Goal: Communication & Community: Answer question/provide support

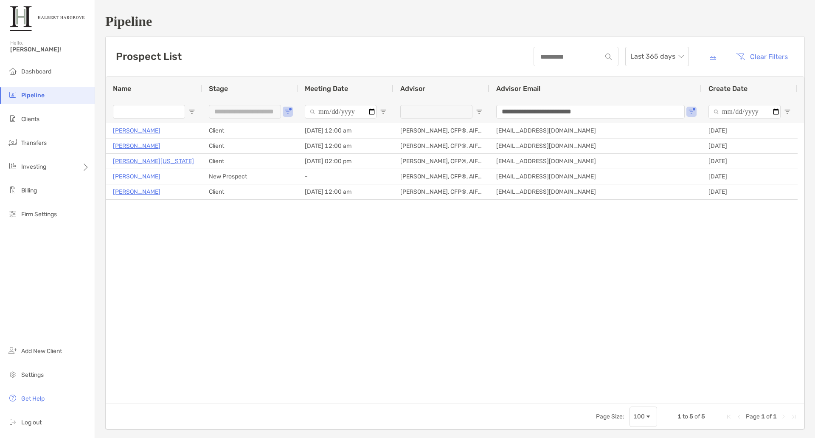
click at [37, 94] on span "Pipeline" at bounding box center [32, 95] width 23 height 7
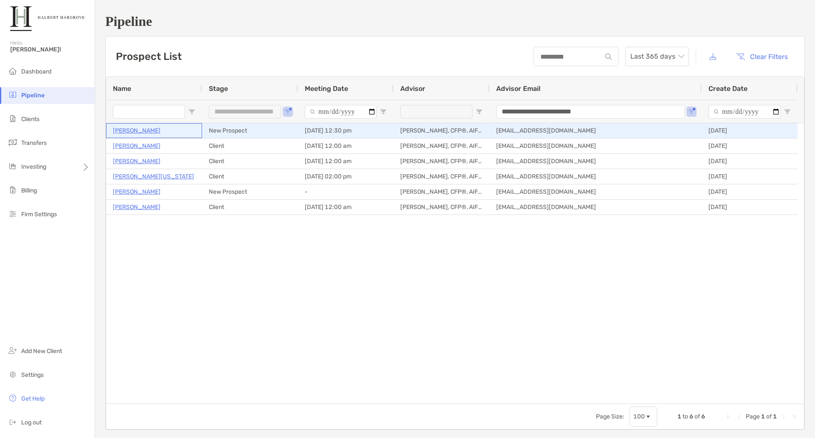
click at [132, 131] on p "[PERSON_NAME]" at bounding box center [137, 130] width 48 height 11
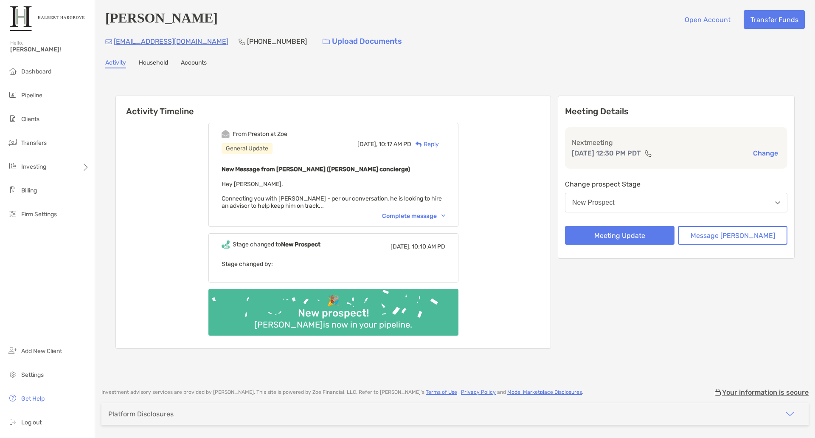
click at [411, 218] on div "Complete message" at bounding box center [413, 215] width 63 height 7
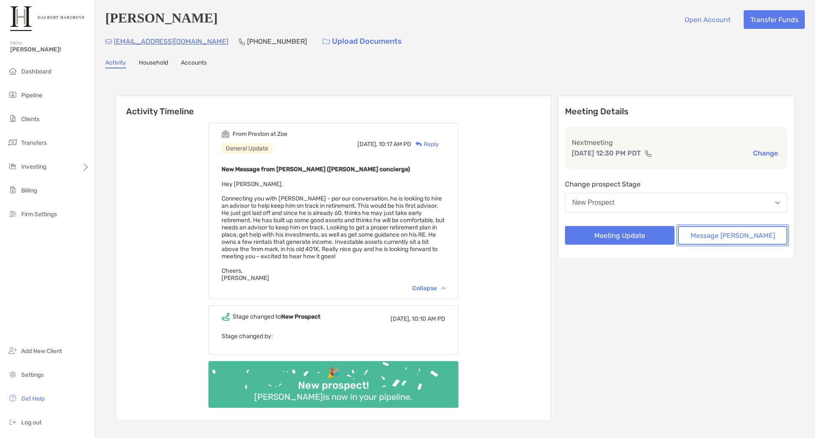
click at [741, 243] on button "Message [PERSON_NAME]" at bounding box center [733, 235] width 110 height 19
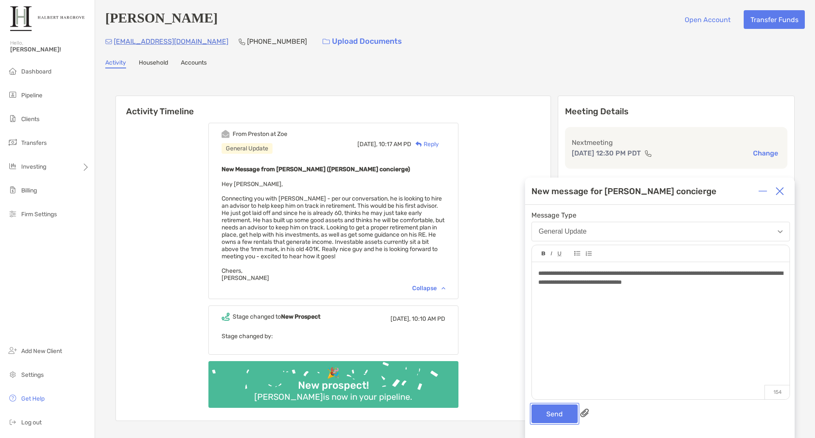
click at [553, 409] on button "Send" at bounding box center [555, 413] width 46 height 19
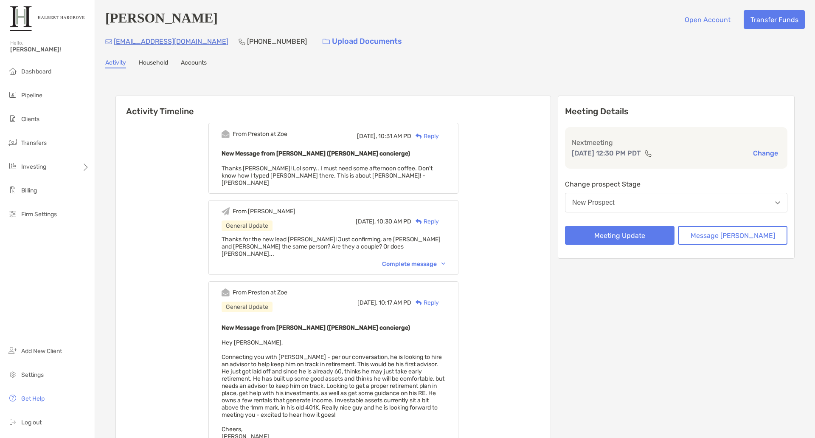
click at [535, 69] on div "Jonathan Nguyen Open Account Transfer Funds jonathanlenguyen@yahoo.com (562) 39…" at bounding box center [455, 305] width 720 height 610
drag, startPoint x: 268, startPoint y: 346, endPoint x: 340, endPoint y: 346, distance: 71.8
click at [340, 346] on span "Hey Tyler, Connecting you with Todd - per our conversation, he is looking to hi…" at bounding box center [333, 389] width 223 height 101
drag, startPoint x: 111, startPoint y: 25, endPoint x: 201, endPoint y: 24, distance: 89.6
click at [200, 24] on h4 "[PERSON_NAME]" at bounding box center [161, 19] width 113 height 19
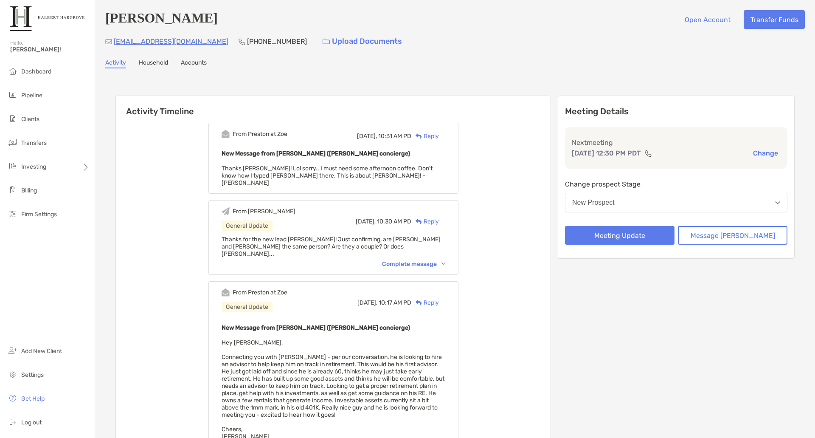
click at [236, 12] on div "Jonathan Nguyen Open Account Transfer Funds" at bounding box center [455, 19] width 700 height 19
drag, startPoint x: 376, startPoint y: 234, endPoint x: 271, endPoint y: 241, distance: 104.8
click at [271, 241] on span "Thanks for the new lead [PERSON_NAME]! Just confirming, are [PERSON_NAME] and […" at bounding box center [331, 247] width 219 height 22
drag, startPoint x: 316, startPoint y: 169, endPoint x: 422, endPoint y: 173, distance: 105.8
click at [409, 175] on div "New Message from Preston Buhrmaster (Zoe concierge) Thanks Tyler! Lol sorry.. I…" at bounding box center [334, 167] width 224 height 38
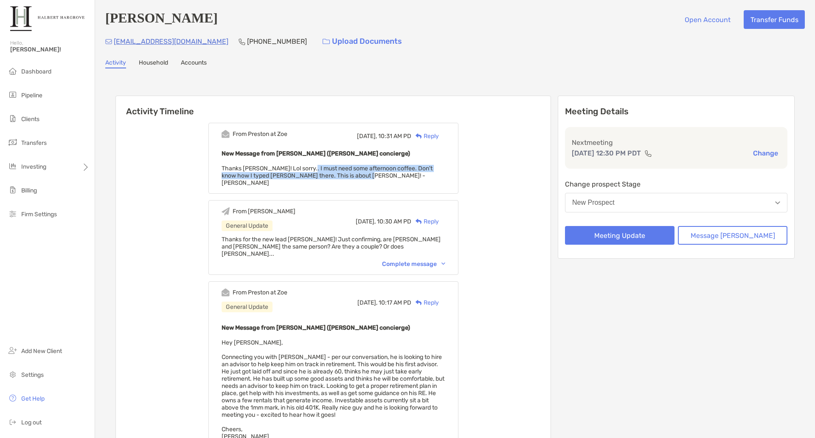
click at [398, 179] on div "New Message from Preston Buhrmaster (Zoe concierge) Thanks Tyler! Lol sorry.. I…" at bounding box center [334, 167] width 224 height 38
click at [486, 45] on div "jonathanlenguyen@yahoo.com (562) 396-7579 Upload Documents" at bounding box center [455, 41] width 700 height 18
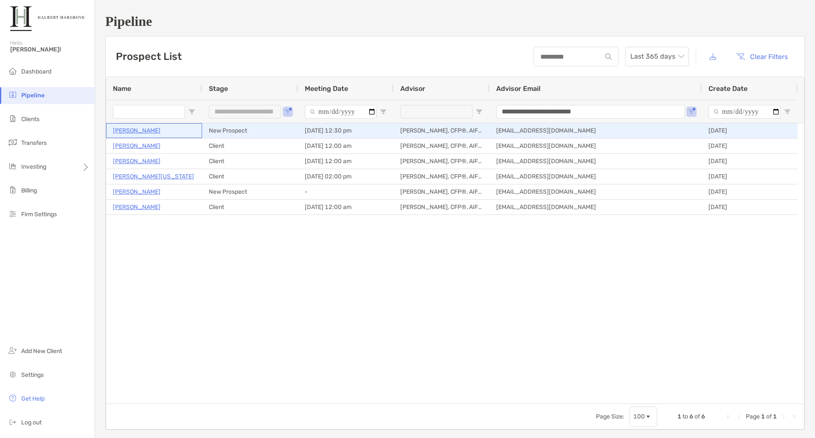
click at [149, 131] on p "[PERSON_NAME]" at bounding box center [137, 130] width 48 height 11
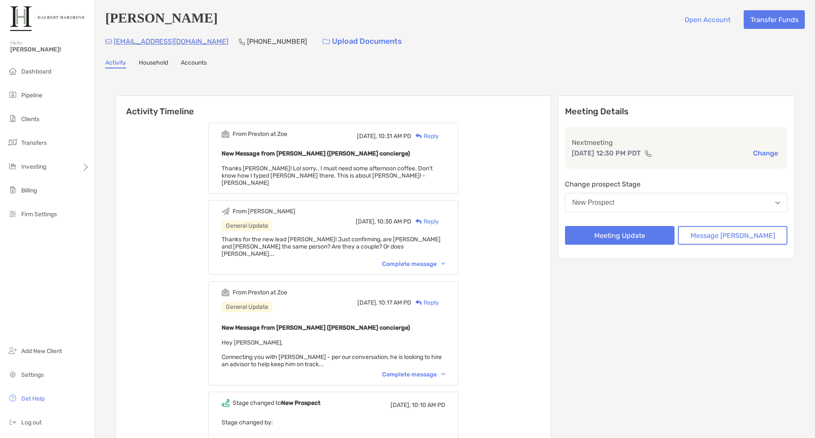
click at [155, 64] on link "Household" at bounding box center [153, 63] width 29 height 9
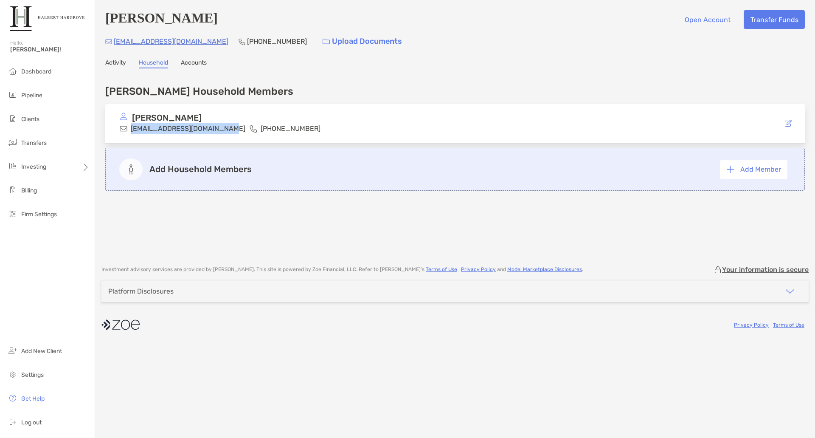
drag, startPoint x: 130, startPoint y: 130, endPoint x: 229, endPoint y: 140, distance: 99.4
click at [229, 140] on div "[PERSON_NAME] [PERSON_NAME][EMAIL_ADDRESS][DOMAIN_NAME] [PHONE_NUMBER]" at bounding box center [455, 123] width 700 height 39
copy p "[EMAIL_ADDRESS][DOMAIN_NAME]"
drag, startPoint x: 116, startPoint y: 61, endPoint x: 119, endPoint y: 65, distance: 5.4
click at [116, 61] on link "Activity" at bounding box center [115, 63] width 21 height 9
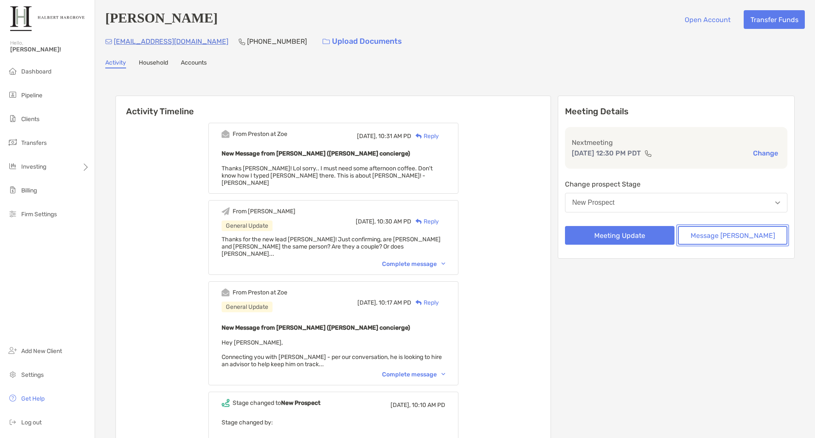
click at [753, 240] on button "Message [PERSON_NAME]" at bounding box center [733, 235] width 110 height 19
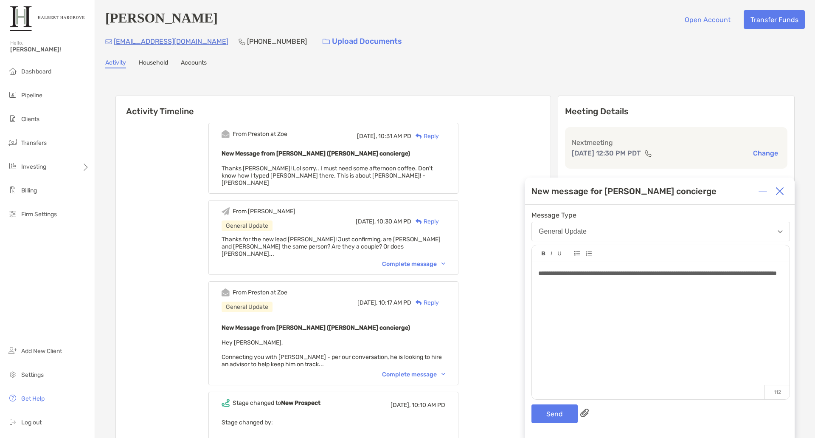
click at [432, 371] on div "Complete message" at bounding box center [413, 374] width 63 height 7
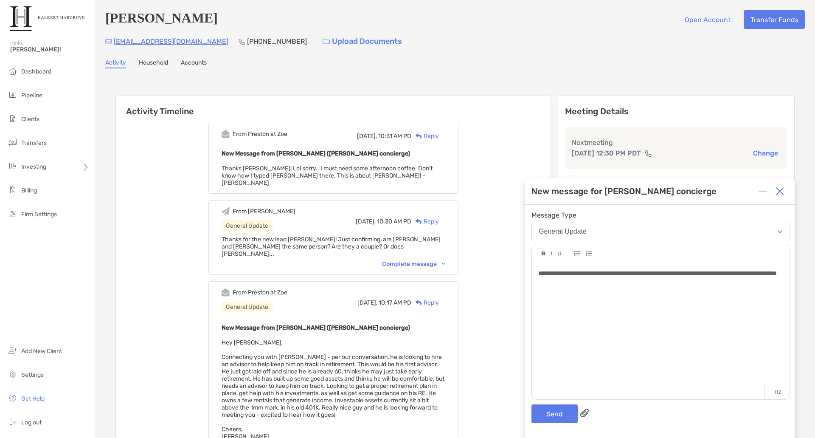
click at [642, 290] on div "**********" at bounding box center [661, 326] width 258 height 129
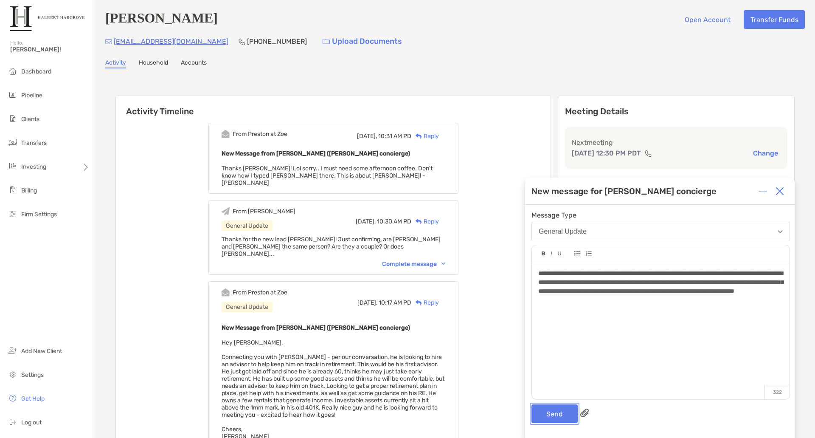
click at [549, 412] on button "Send" at bounding box center [555, 413] width 46 height 19
